Goal: Submit feedback/report problem

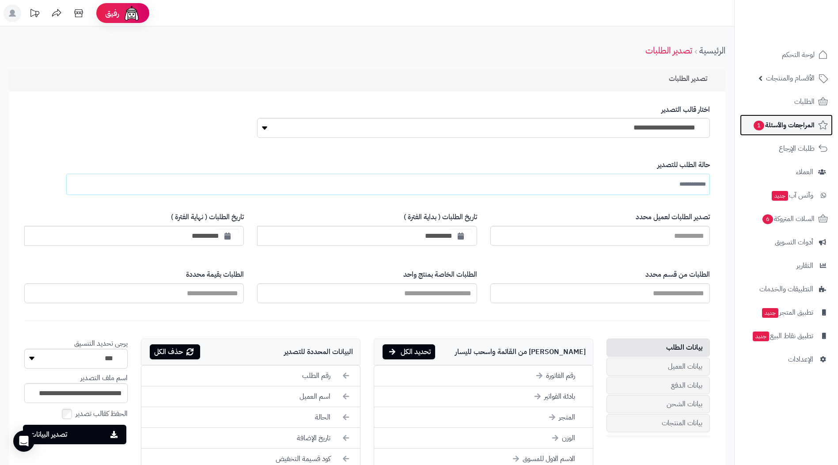
click at [812, 129] on span "المراجعات والأسئلة 1" at bounding box center [784, 125] width 62 height 12
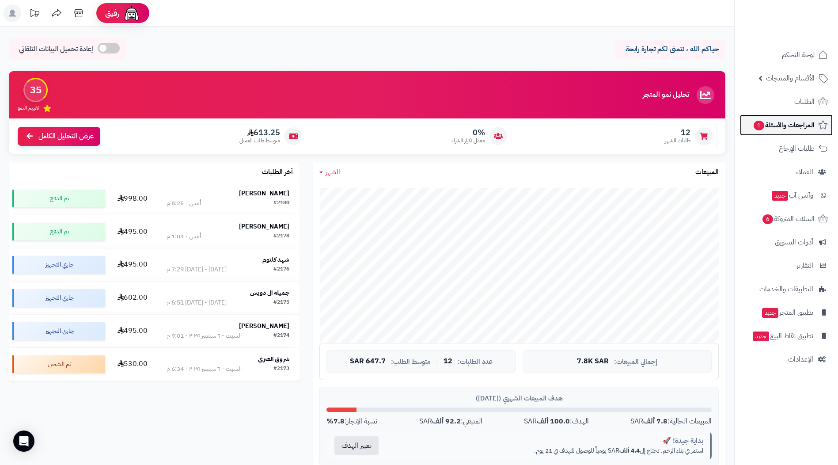
click at [761, 121] on span "المراجعات والأسئلة 1" at bounding box center [784, 125] width 62 height 12
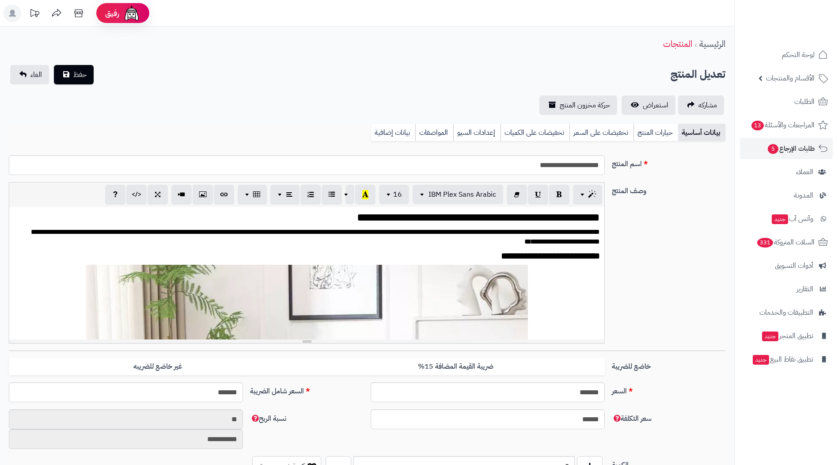
scroll to position [1211, 0]
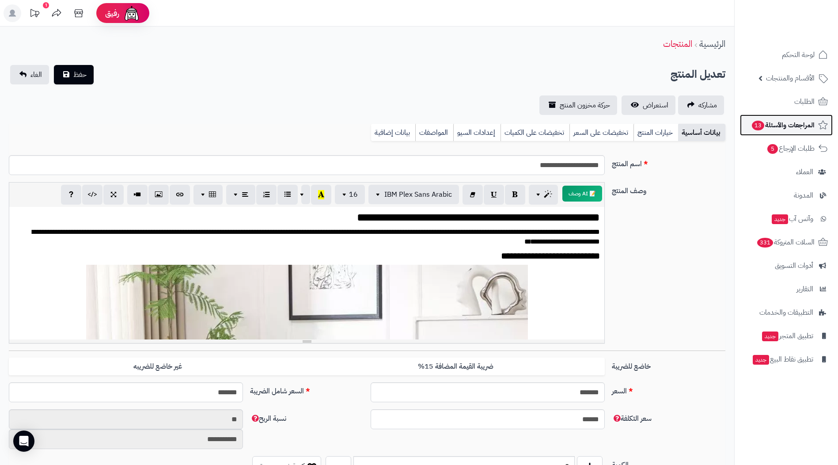
click at [781, 117] on link "المراجعات والأسئلة 13" at bounding box center [786, 124] width 93 height 21
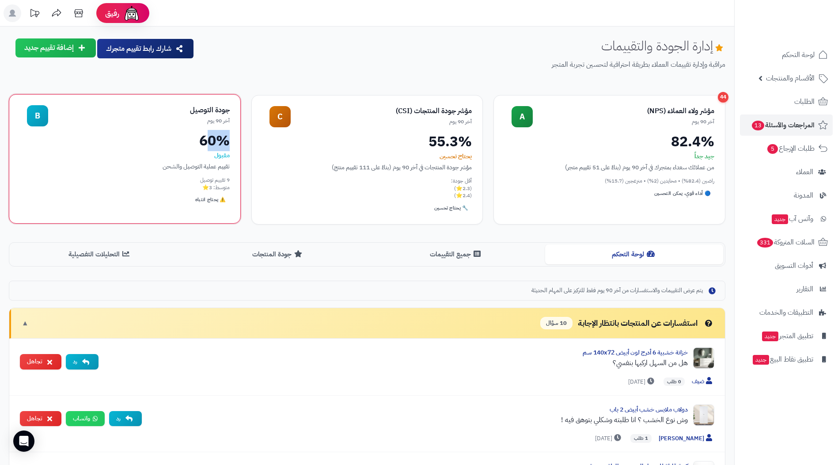
drag, startPoint x: 218, startPoint y: 138, endPoint x: 187, endPoint y: 138, distance: 30.9
click at [187, 138] on div "60%" at bounding box center [125, 140] width 210 height 14
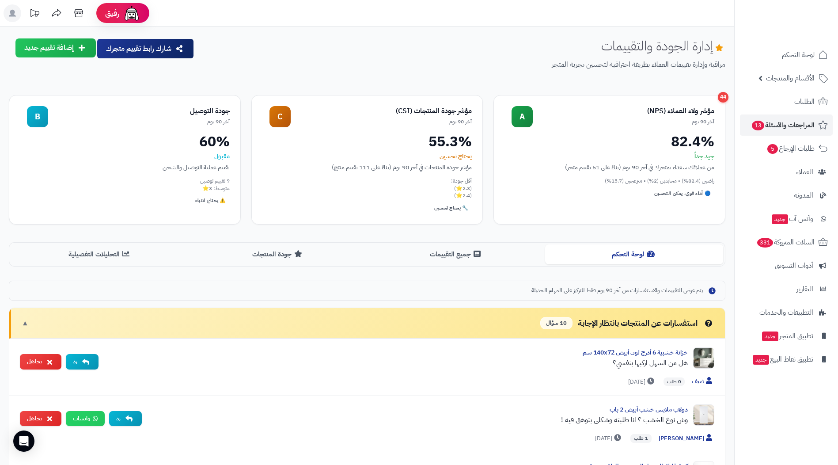
click at [310, 53] on div "إدارة الجودة والتقييمات مراقبة وإدارة تقييمات العملاء بطريقة احترافية لتحسين تج…" at bounding box center [463, 61] width 524 height 46
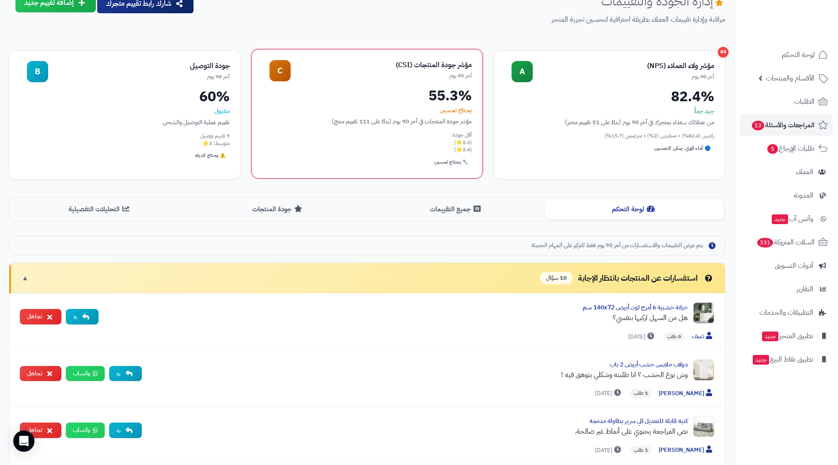
scroll to position [44, 0]
